Goal: Task Accomplishment & Management: Complete application form

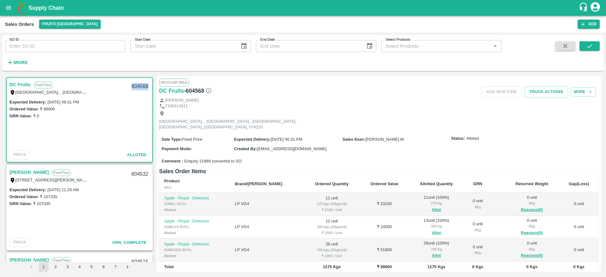
scroll to position [173, 0]
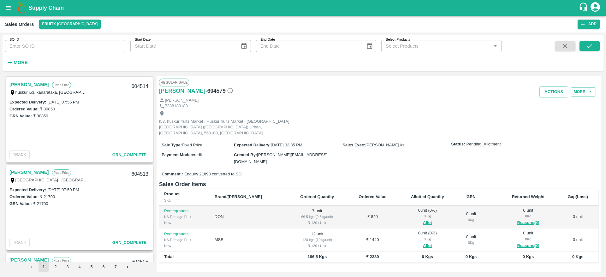
scroll to position [1060, 0]
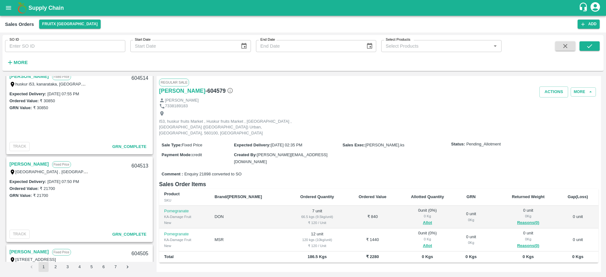
click at [25, 162] on link "[PERSON_NAME]" at bounding box center [28, 164] width 39 height 8
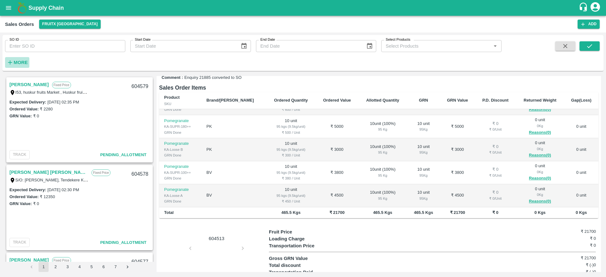
click at [28, 64] on button "More" at bounding box center [17, 62] width 24 height 11
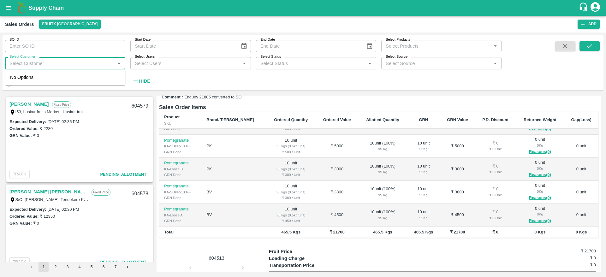
click at [70, 59] on input "Select Customer" at bounding box center [60, 63] width 106 height 8
type input "p"
type input "Syed"
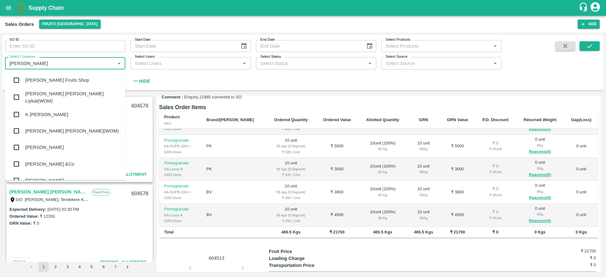
click at [68, 79] on div "Syed Ibrahim Fruits Shop" at bounding box center [57, 80] width 64 height 7
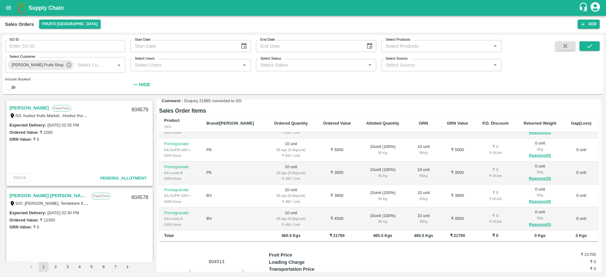
click at [7, 89] on input "checkbox" at bounding box center [8, 88] width 23 height 8
checkbox input "true"
click at [590, 42] on button "submit" at bounding box center [589, 45] width 20 height 9
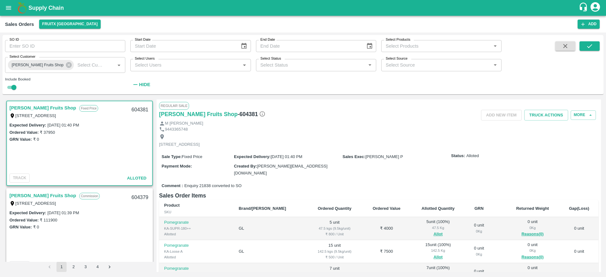
click at [39, 193] on link "Syed Ibrahim Fruits Shop" at bounding box center [42, 195] width 67 height 8
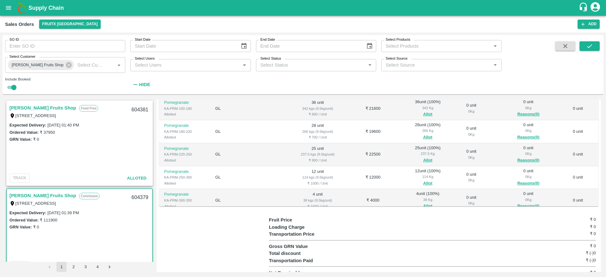
scroll to position [132, 0]
